Goal: Information Seeking & Learning: Learn about a topic

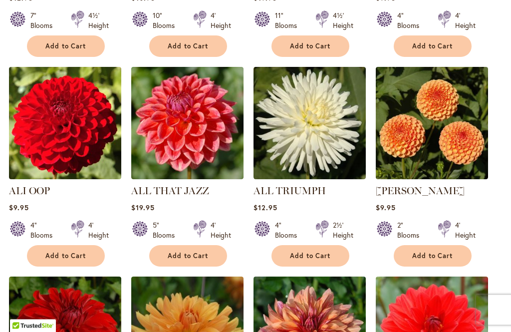
scroll to position [550, 0]
click at [428, 185] on link "AMBER QUEEN" at bounding box center [420, 191] width 89 height 12
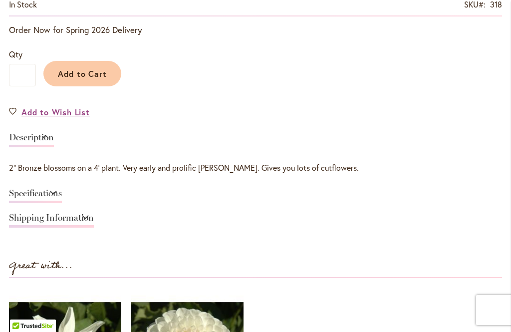
scroll to position [580, 0]
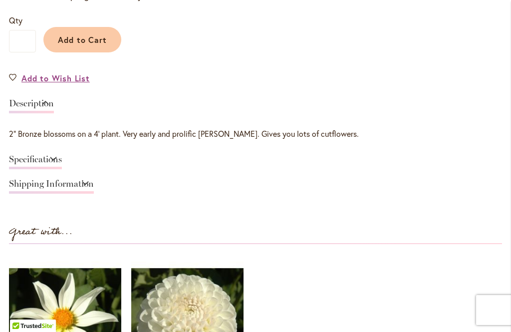
click at [62, 155] on link "Specifications" at bounding box center [35, 162] width 53 height 14
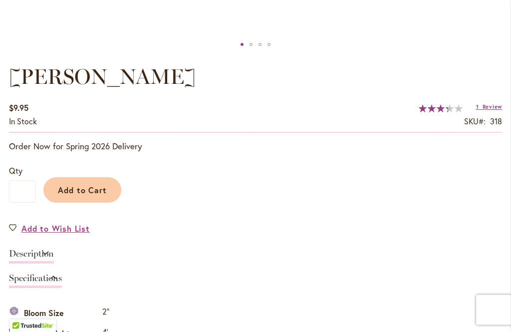
scroll to position [608, 0]
click at [54, 251] on link "Description" at bounding box center [31, 256] width 45 height 14
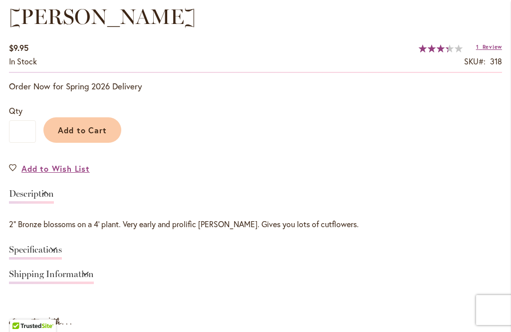
scroll to position [674, 0]
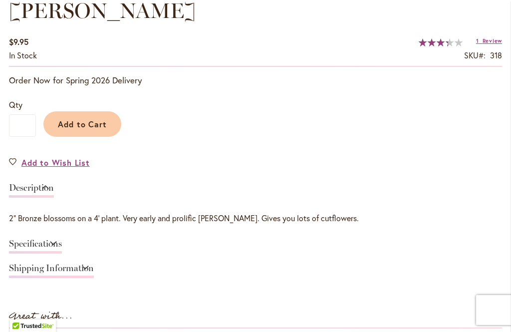
click at [62, 245] on link "Specifications" at bounding box center [35, 246] width 53 height 14
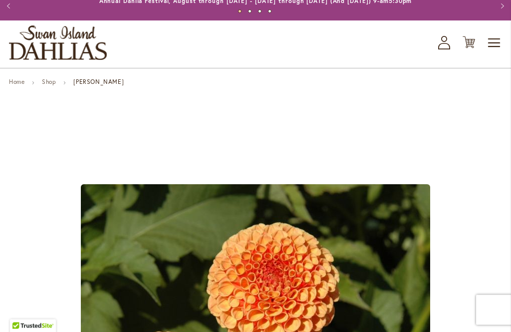
scroll to position [0, 0]
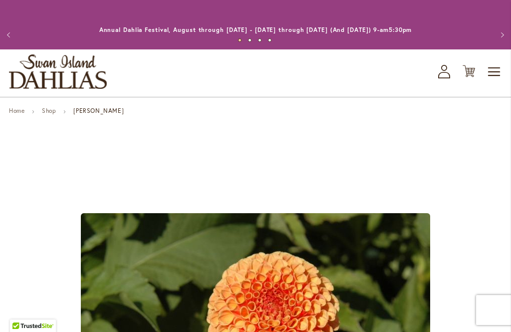
click at [493, 74] on span "Toggle Nav" at bounding box center [494, 72] width 15 height 20
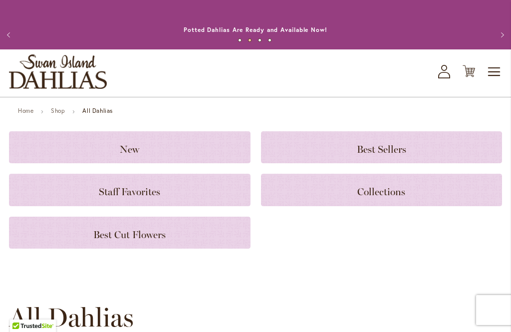
click at [391, 148] on span "Best Sellers" at bounding box center [381, 149] width 49 height 12
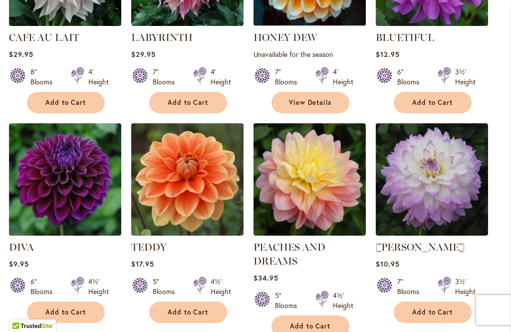
scroll to position [422, 0]
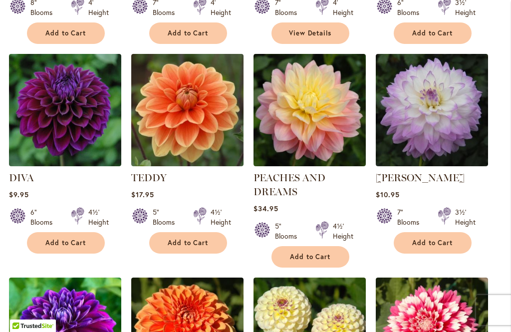
click at [66, 142] on img at bounding box center [65, 110] width 112 height 112
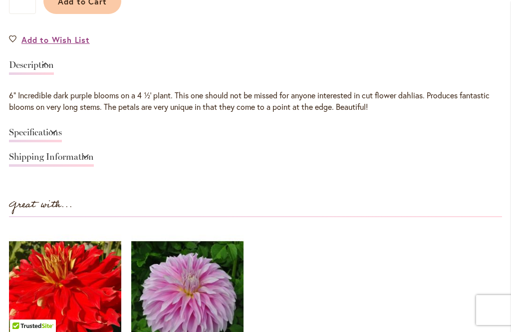
scroll to position [799, 0]
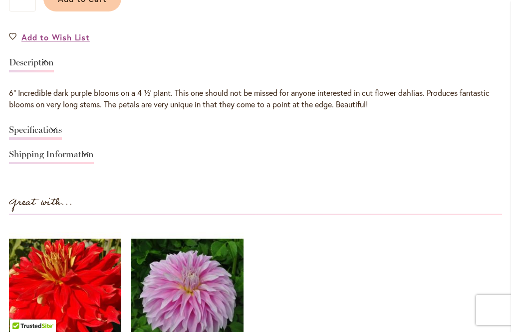
click at [94, 153] on link "Shipping Information" at bounding box center [51, 157] width 85 height 14
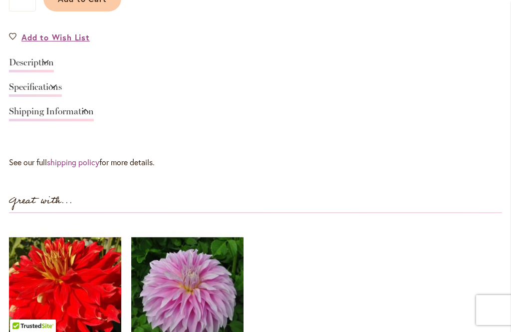
click at [62, 87] on link "Specifications" at bounding box center [35, 89] width 53 height 14
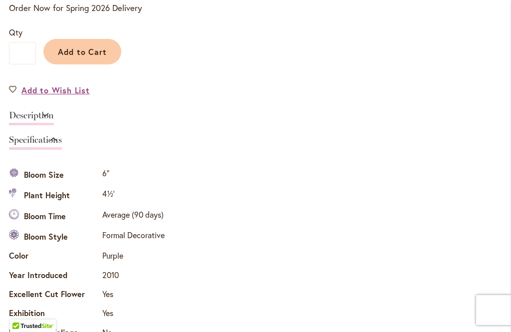
scroll to position [745, 0]
click at [54, 113] on link "Description" at bounding box center [31, 118] width 45 height 14
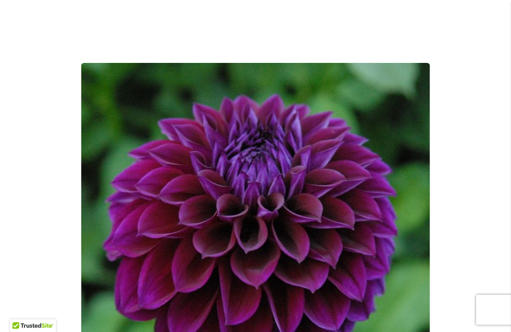
scroll to position [0, 0]
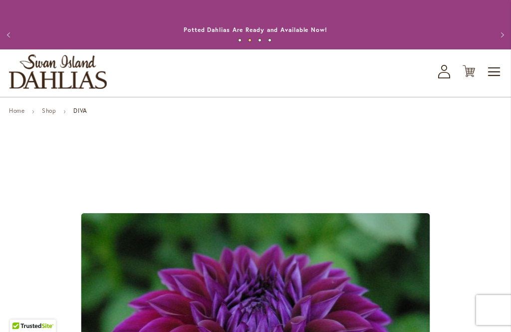
click at [449, 72] on icon "My Account" at bounding box center [444, 71] width 12 height 13
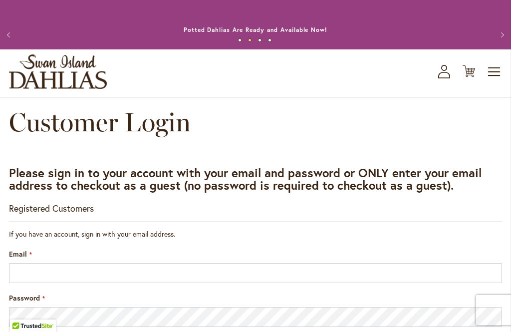
click at [501, 65] on span "Toggle Nav" at bounding box center [494, 72] width 15 height 20
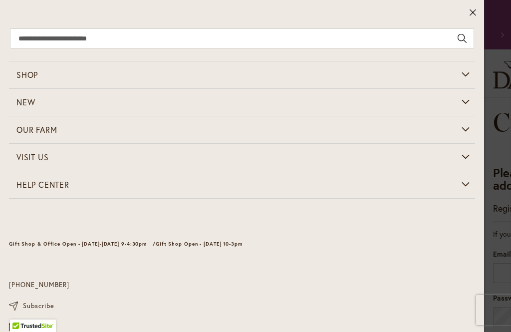
click at [476, 8] on icon at bounding box center [472, 12] width 7 height 10
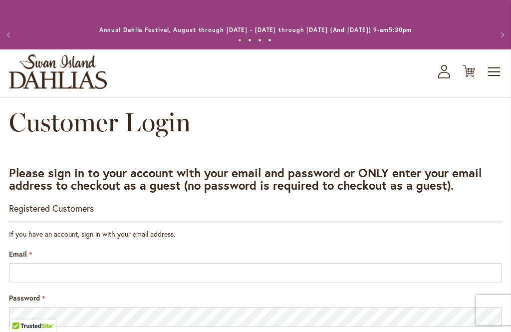
click at [449, 76] on icon "My Account" at bounding box center [444, 71] width 12 height 13
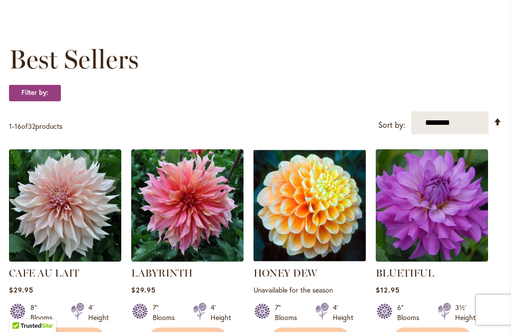
scroll to position [117, 0]
click at [78, 203] on img at bounding box center [65, 205] width 112 height 112
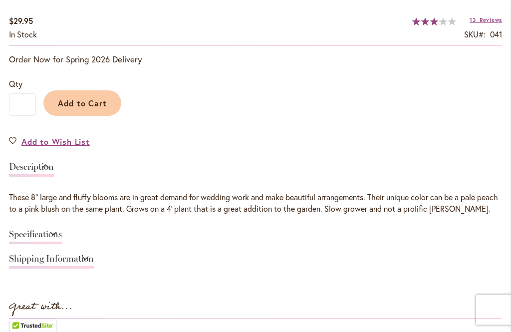
scroll to position [696, 0]
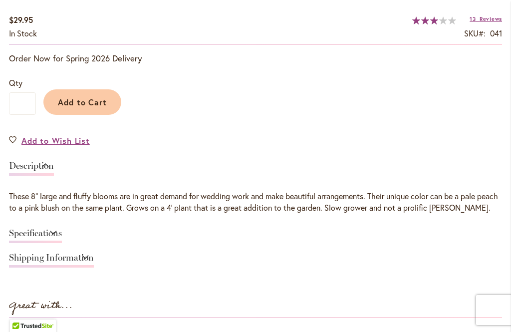
click at [62, 229] on link "Specifications" at bounding box center [35, 236] width 53 height 14
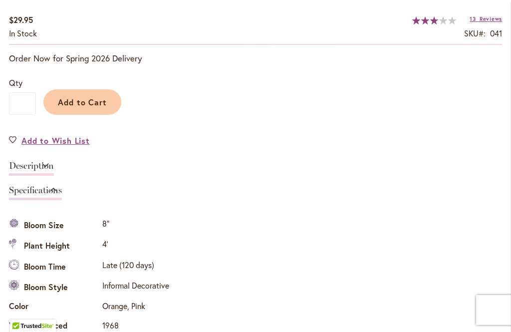
scroll to position [876, 0]
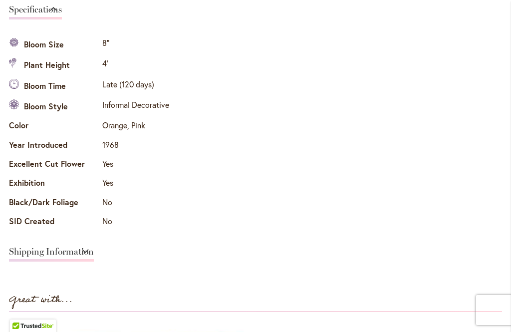
click at [94, 248] on link "Shipping Information" at bounding box center [51, 254] width 85 height 14
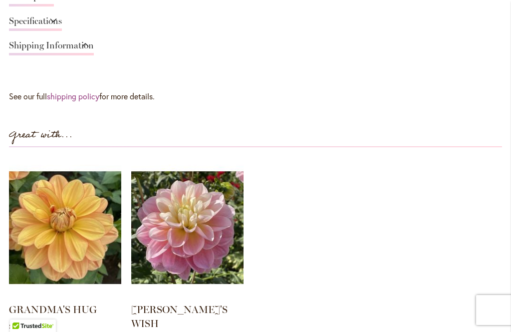
scroll to position [864, 0]
